Goal: Task Accomplishment & Management: Use online tool/utility

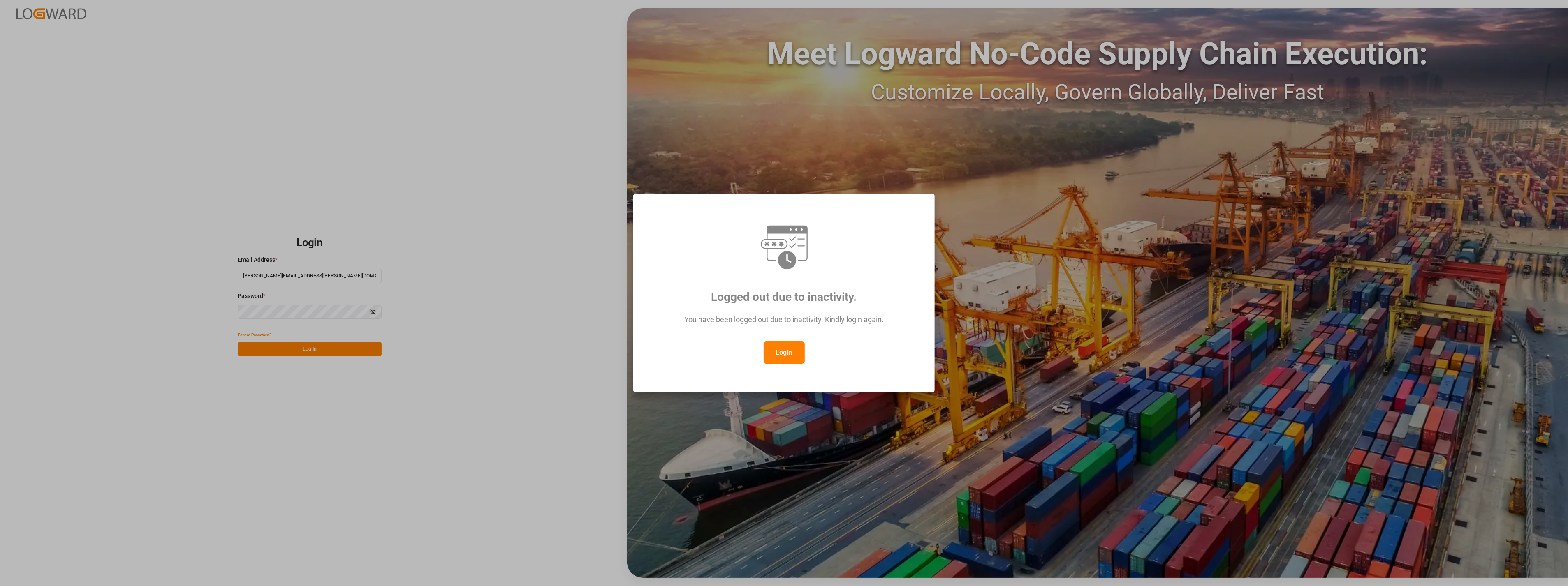
click at [777, 352] on button "Login" at bounding box center [785, 352] width 41 height 22
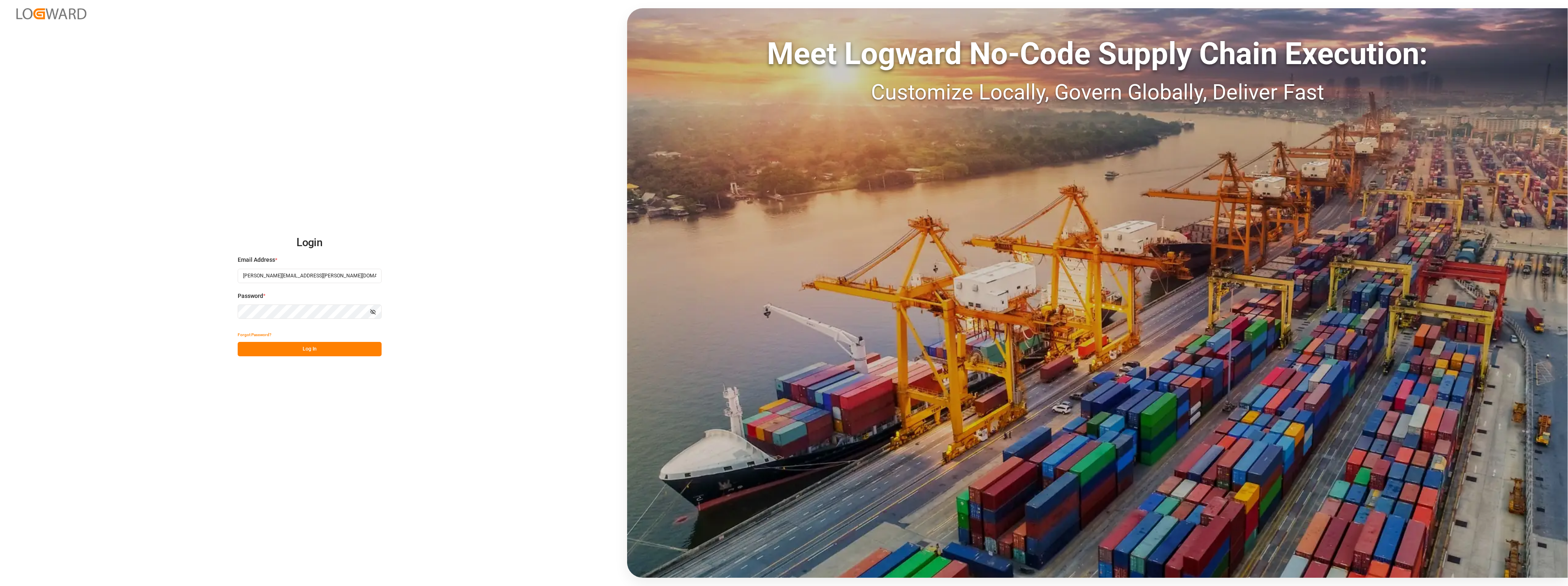
click at [297, 347] on button "Log In" at bounding box center [309, 349] width 144 height 15
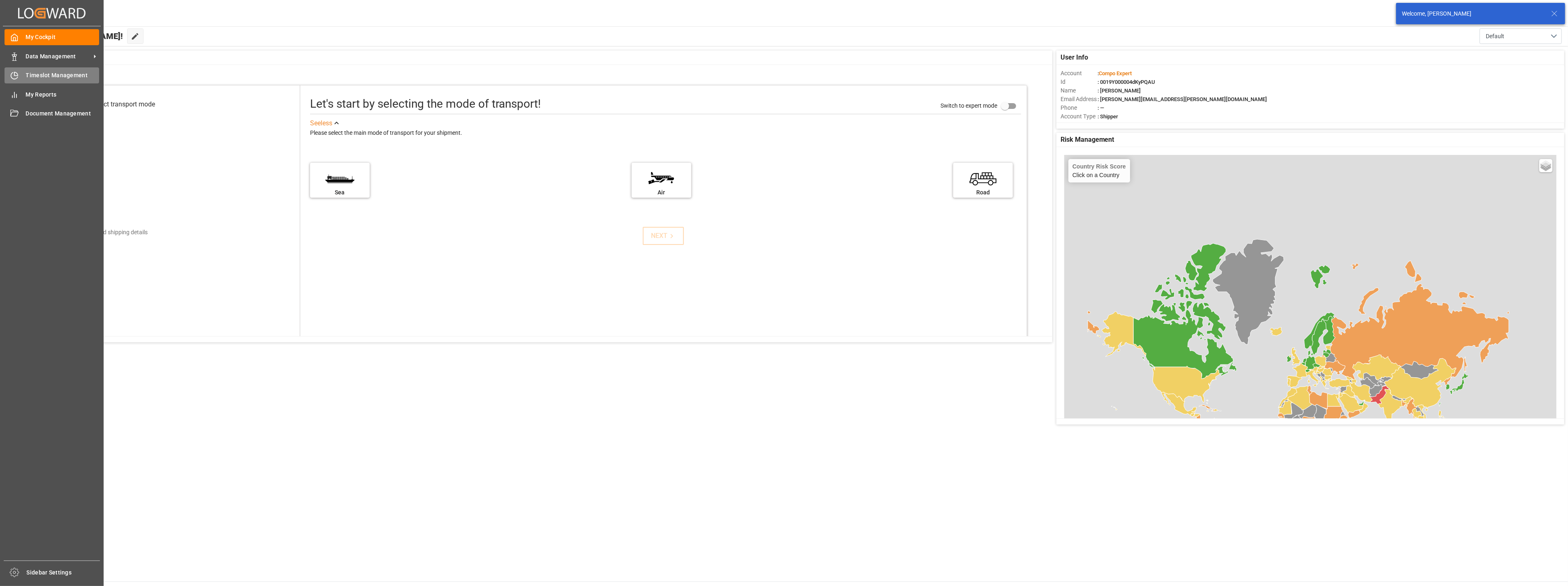
click at [37, 77] on span "Timeslot Management" at bounding box center [63, 75] width 74 height 9
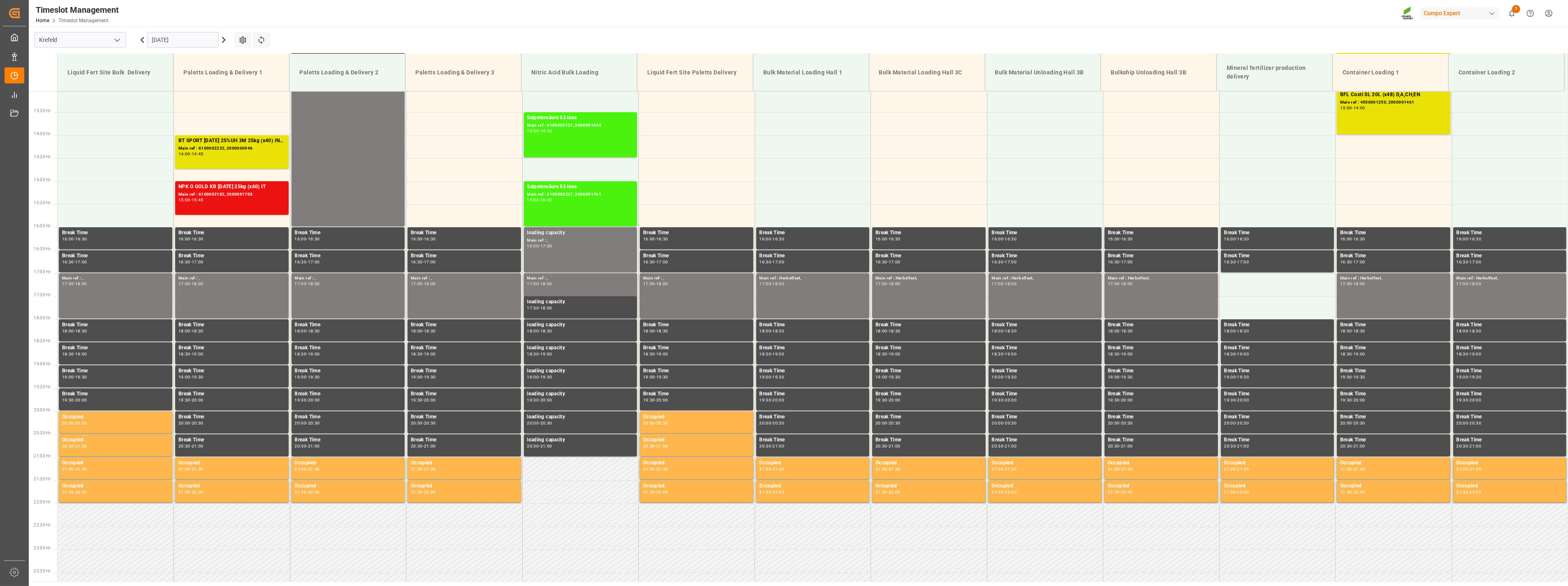
scroll to position [602, 0]
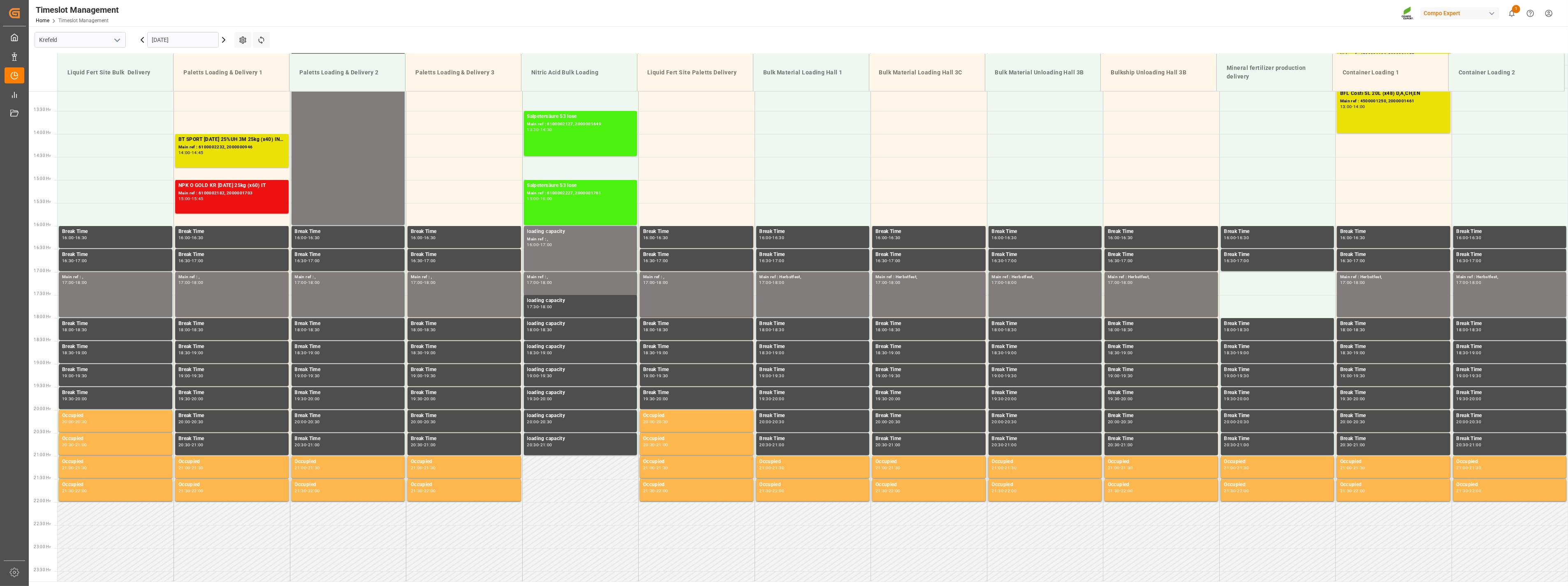
click at [223, 39] on icon at bounding box center [223, 40] width 10 height 10
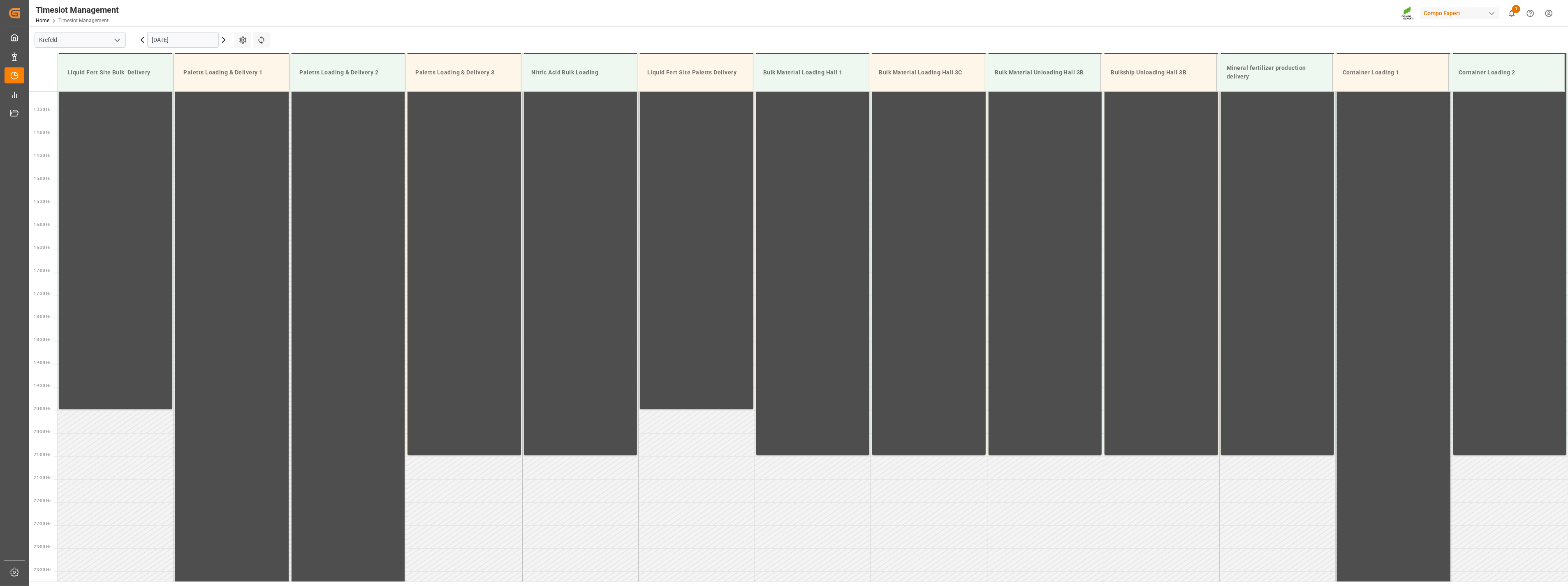
click at [226, 38] on icon at bounding box center [223, 40] width 10 height 10
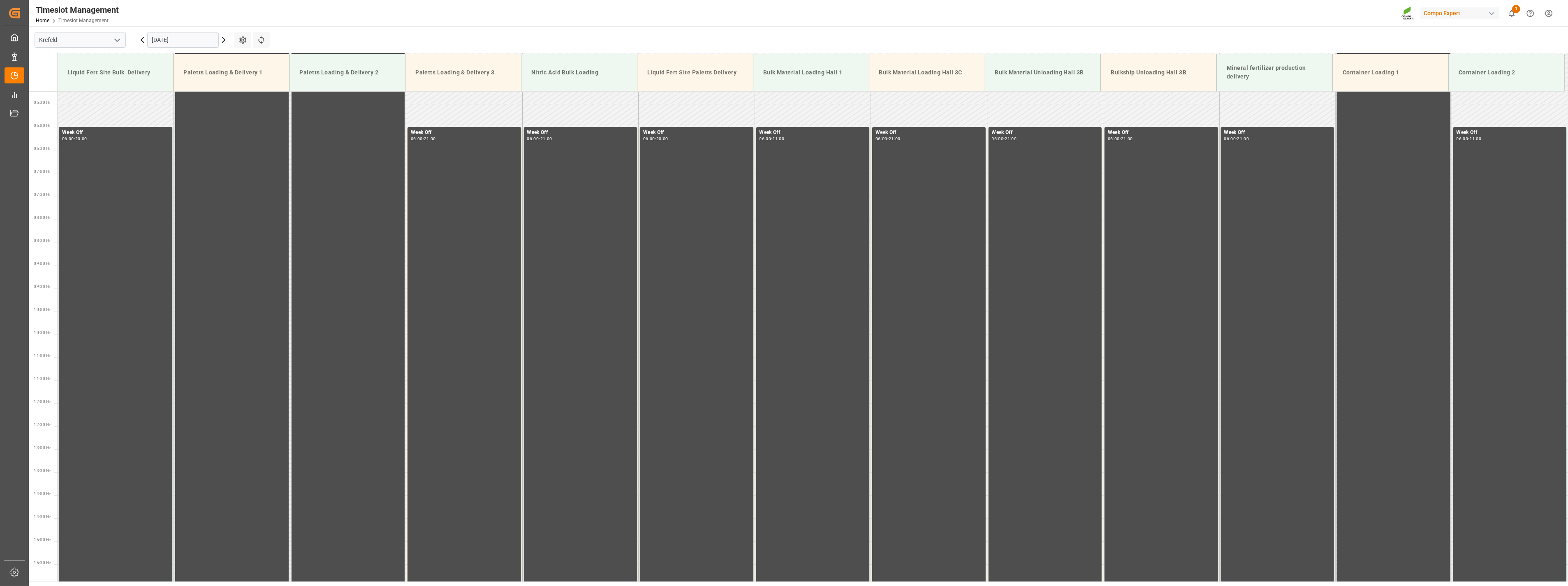
scroll to position [434, 0]
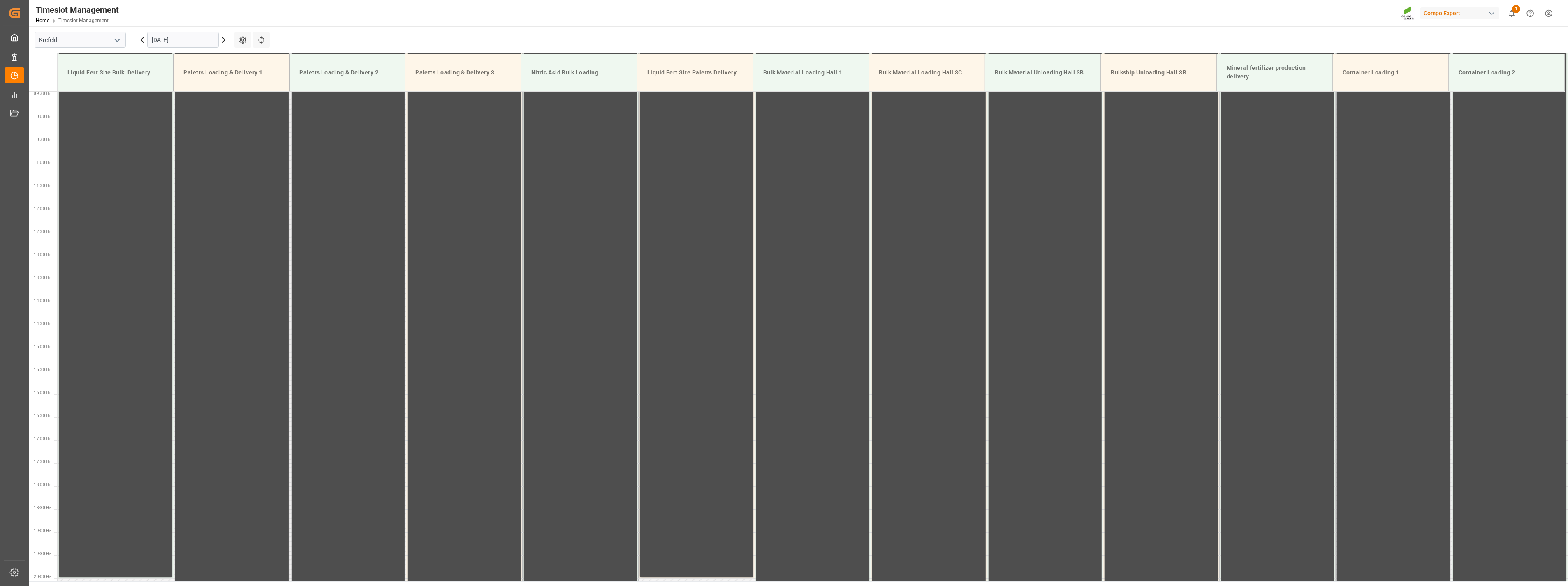
click at [223, 39] on icon at bounding box center [223, 40] width 10 height 10
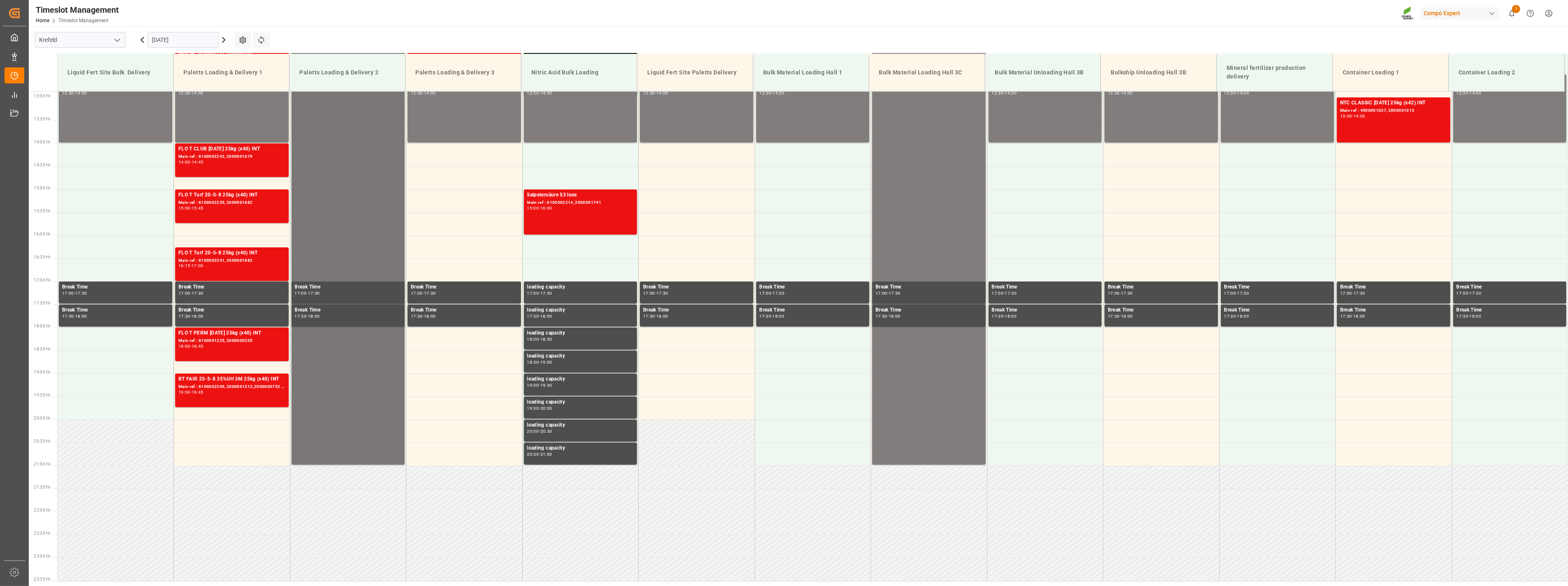
scroll to position [602, 0]
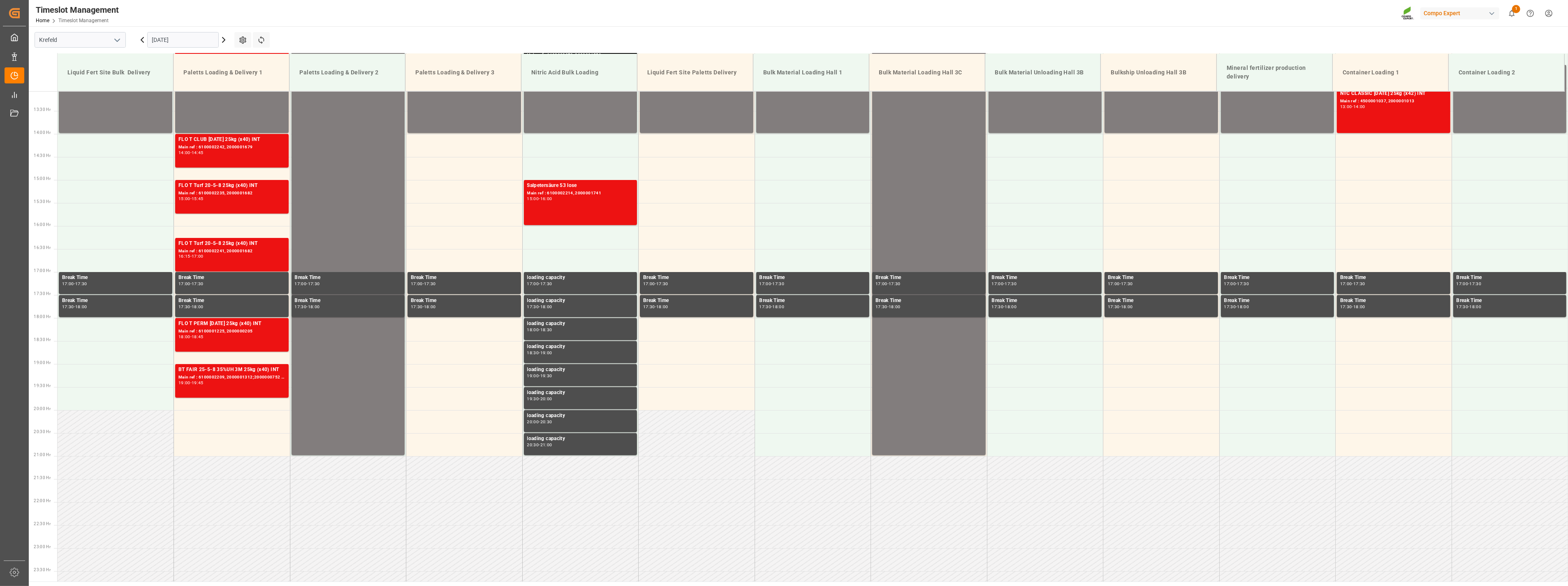
click at [117, 43] on icon "open menu" at bounding box center [117, 40] width 10 height 10
drag, startPoint x: 58, startPoint y: 97, endPoint x: 51, endPoint y: 97, distance: 7.0
click at [59, 97] on div "La Vall d [PERSON_NAME]" at bounding box center [80, 95] width 91 height 18
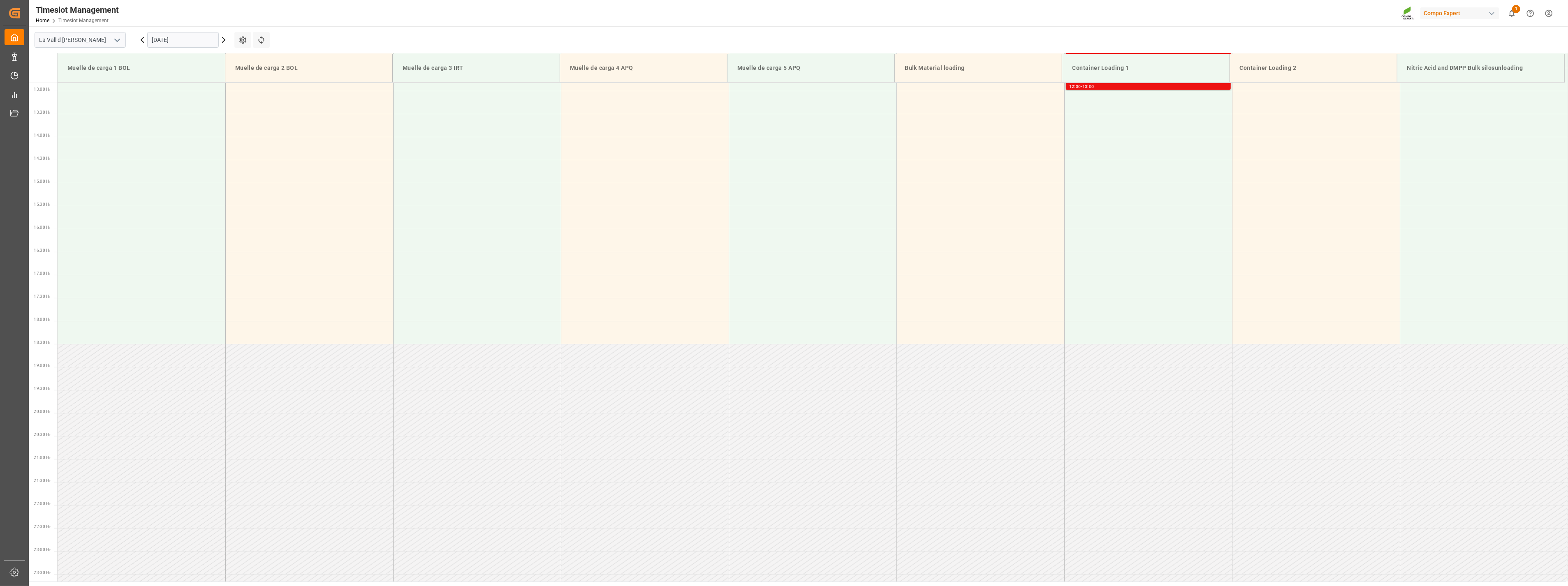
scroll to position [273, 0]
